Goal: Task Accomplishment & Management: Complete application form

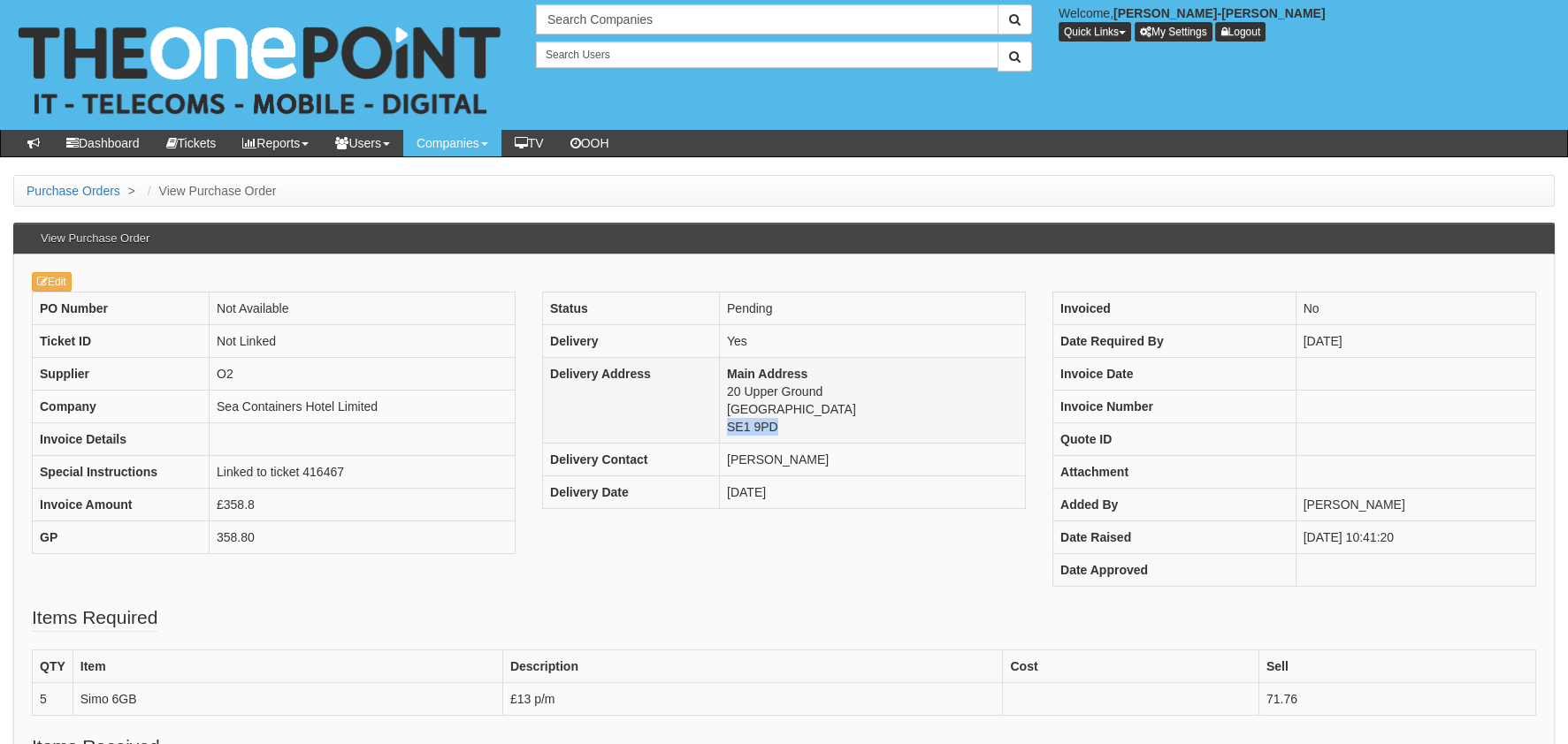
drag, startPoint x: 781, startPoint y: 427, endPoint x: 730, endPoint y: 425, distance: 51.0
click at [730, 425] on td "Main Address 20 Upper Ground London SE1 9PD" at bounding box center [871, 401] width 306 height 86
copy td "SE1 9PD"
drag, startPoint x: 842, startPoint y: 456, endPoint x: 729, endPoint y: 455, distance: 113.0
click at [729, 455] on td "Etienne Acossi" at bounding box center [871, 459] width 306 height 32
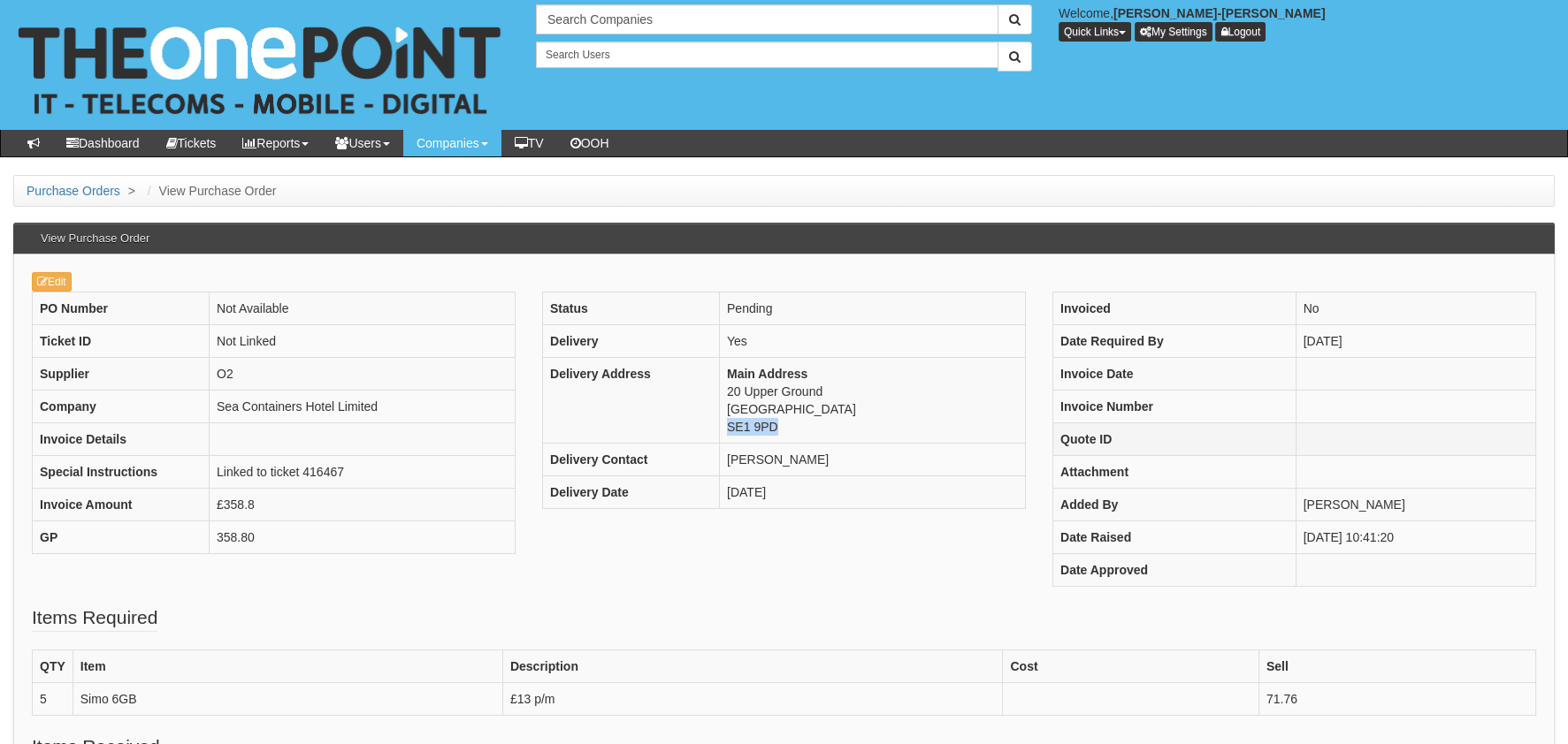
copy td "Etienne Acossi"
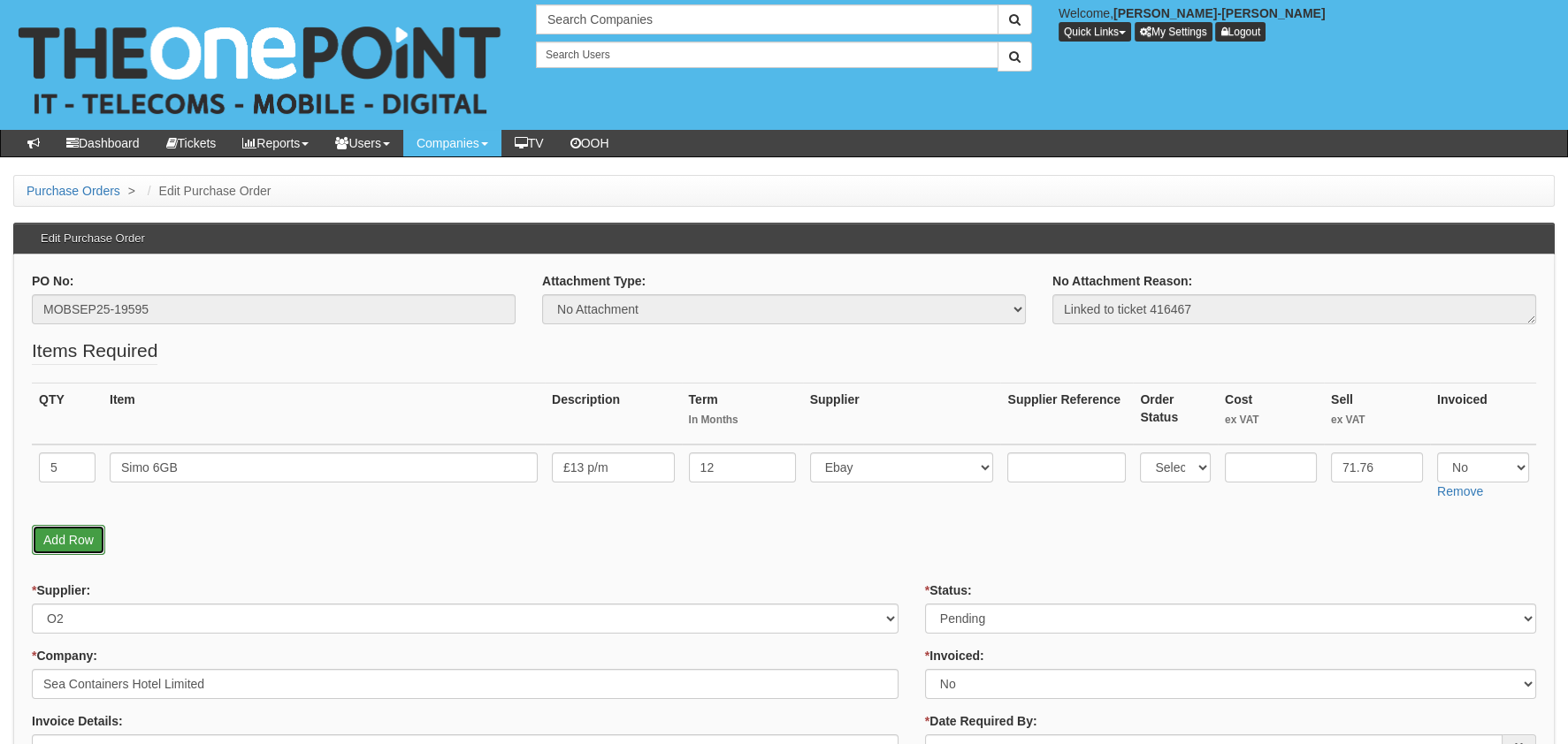
click at [63, 532] on link "Add Row" at bounding box center [68, 540] width 73 height 30
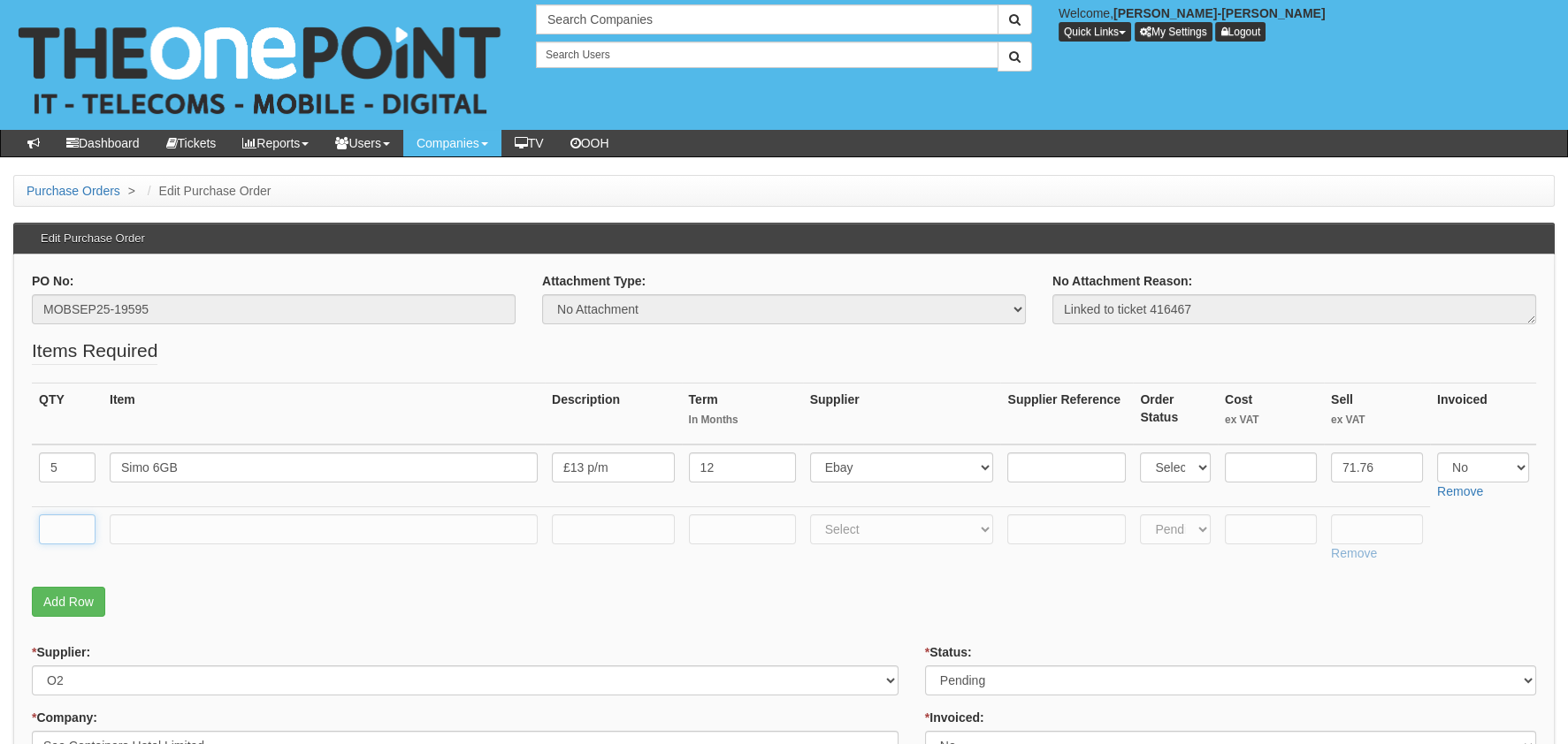
click at [71, 524] on input "text" at bounding box center [67, 529] width 57 height 30
type input "1"
drag, startPoint x: 200, startPoint y: 536, endPoint x: 210, endPoint y: 539, distance: 10.4
click at [201, 536] on input "text" at bounding box center [323, 529] width 428 height 30
type input "RM DELIVERY"
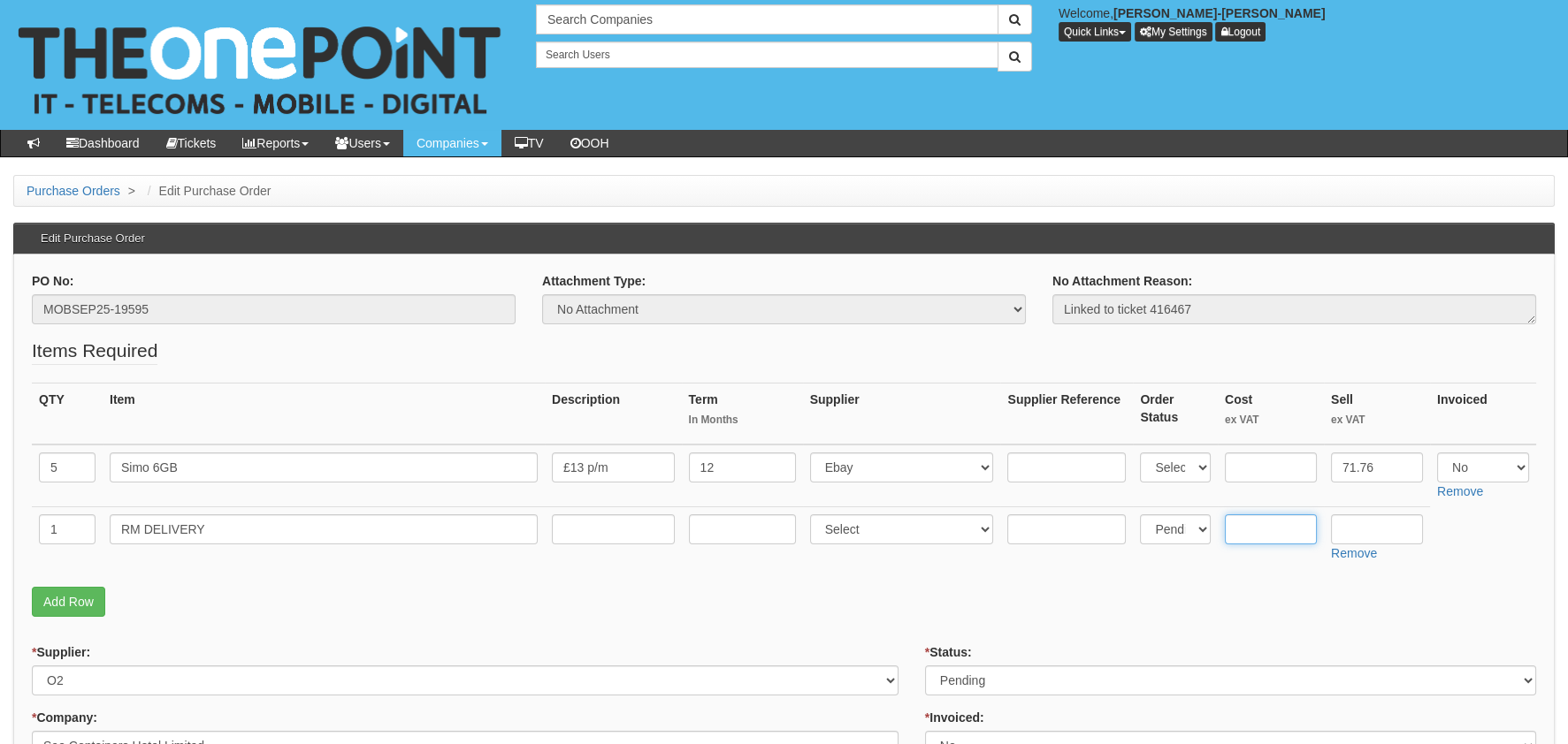
click at [1247, 536] on input "text" at bounding box center [1271, 529] width 92 height 30
type input "3.00"
click at [1368, 522] on input "text" at bounding box center [1377, 529] width 92 height 30
type input "4.99"
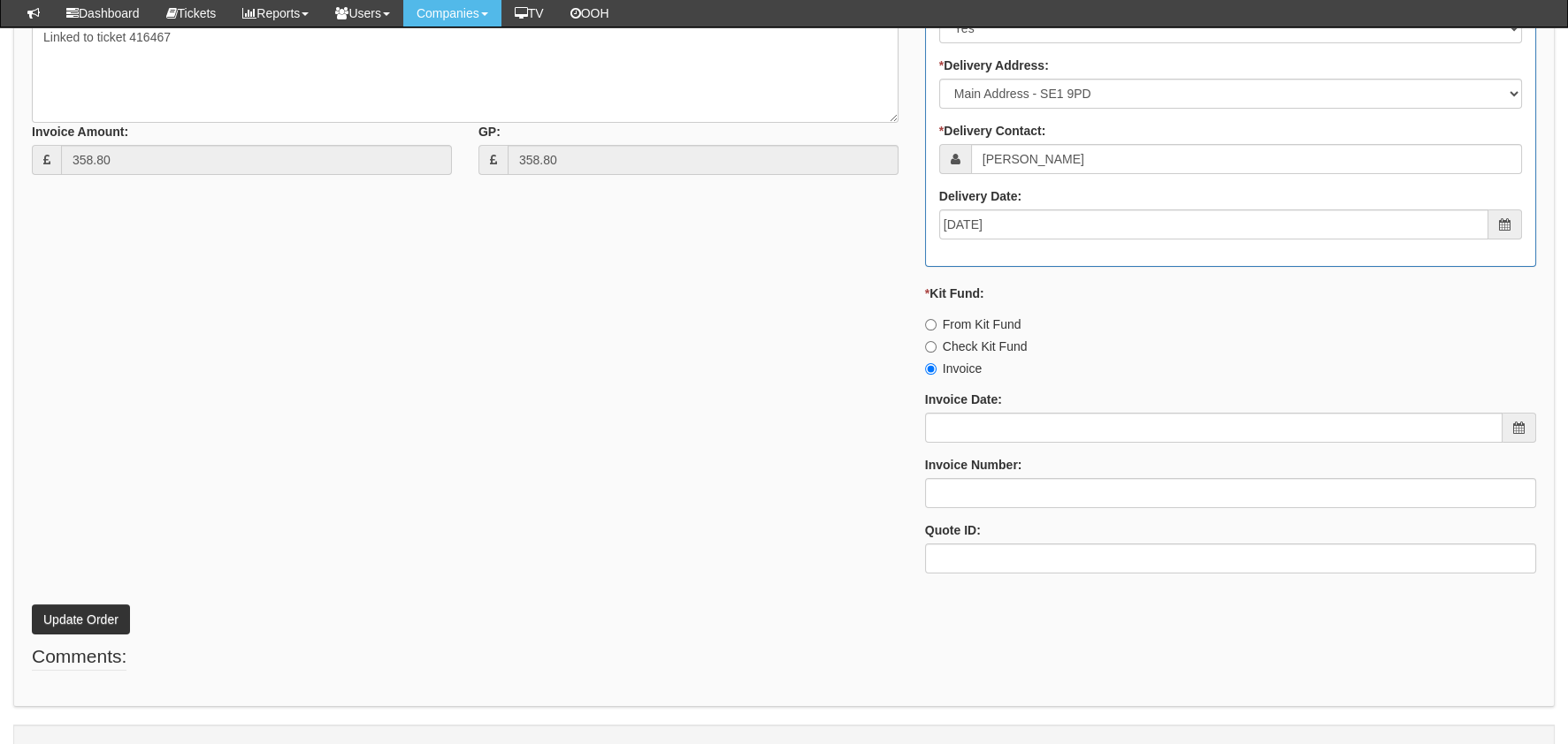
scroll to position [883, 0]
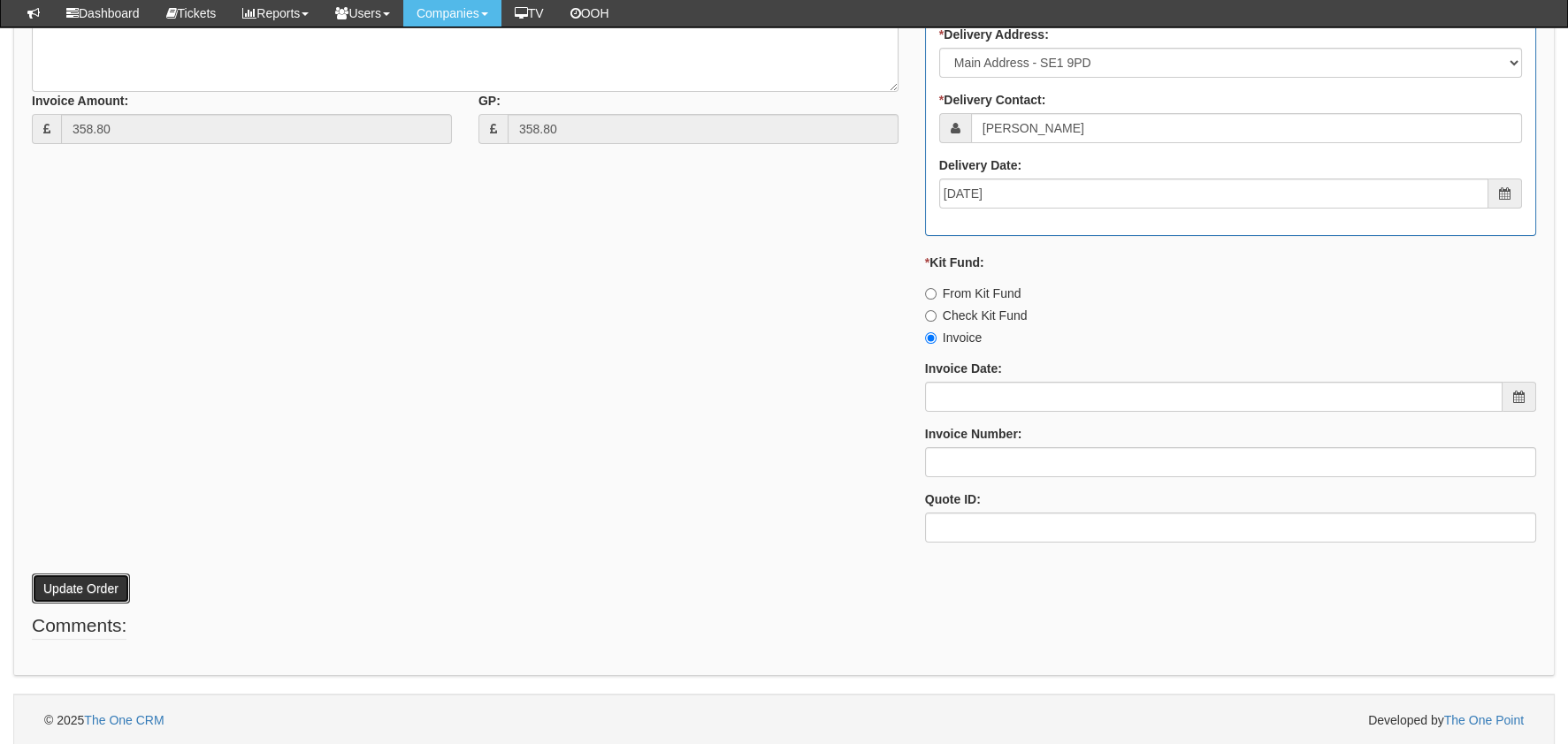
drag, startPoint x: 98, startPoint y: 596, endPoint x: 110, endPoint y: 595, distance: 12.0
click at [97, 596] on button "Update Order" at bounding box center [81, 589] width 98 height 30
